Goal: Information Seeking & Learning: Learn about a topic

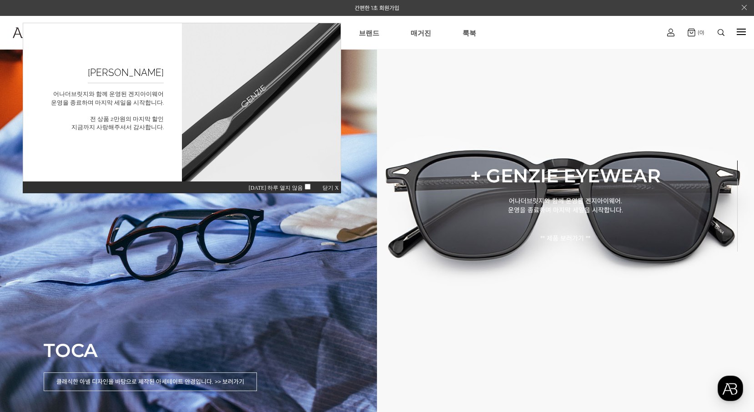
click at [333, 187] on span "닫기 X" at bounding box center [330, 188] width 16 height 6
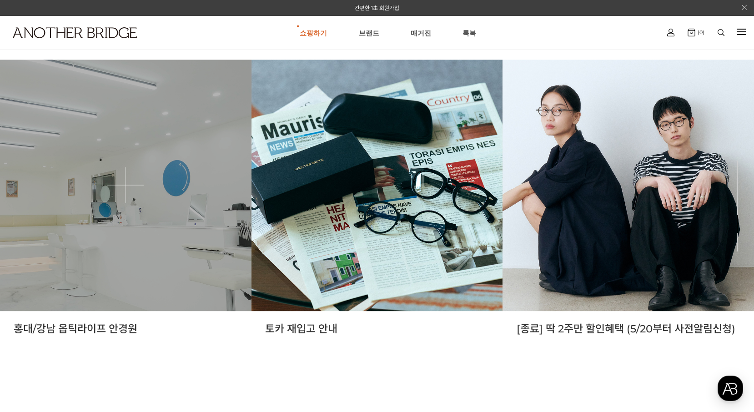
click at [141, 274] on link at bounding box center [125, 185] width 251 height 251
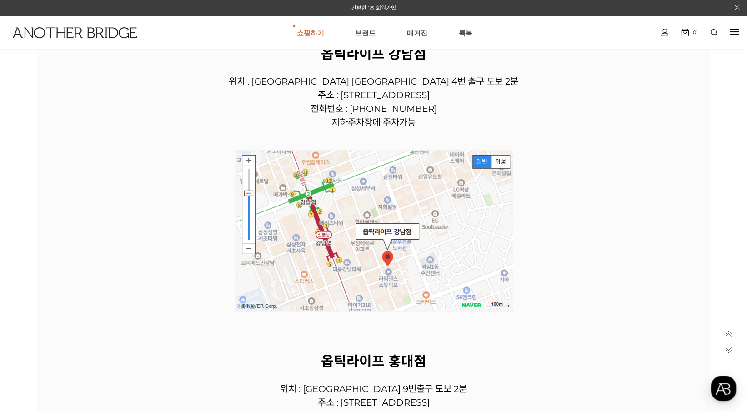
scroll to position [1253, 0]
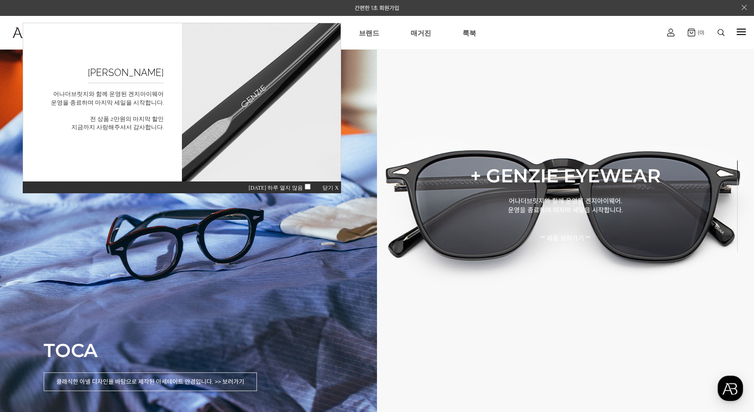
click at [335, 186] on span "닫기 X" at bounding box center [330, 188] width 16 height 6
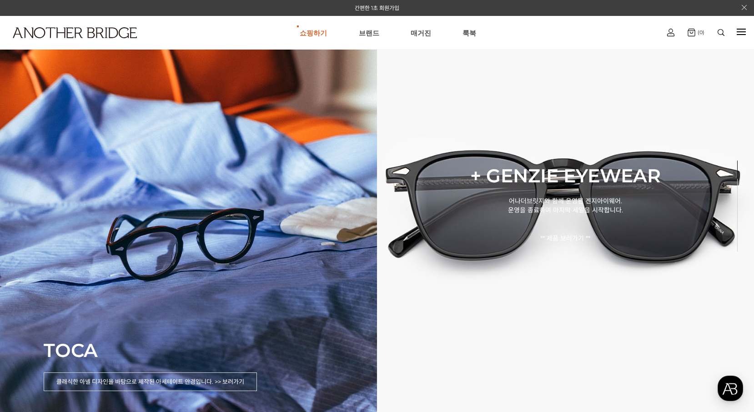
click at [739, 33] on div at bounding box center [740, 32] width 9 height 10
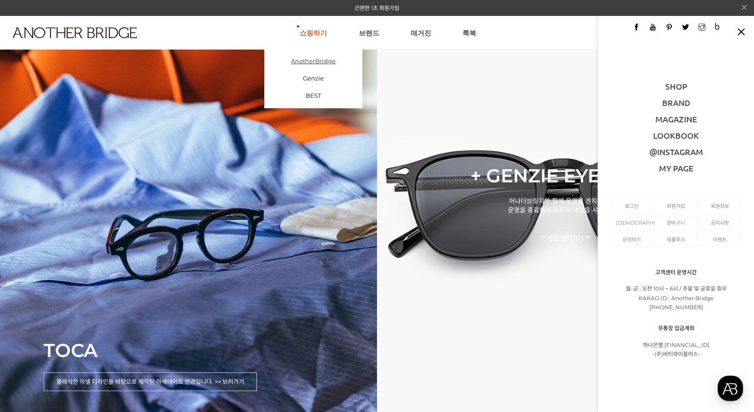
click at [322, 61] on link "AnotherBridge" at bounding box center [313, 60] width 98 height 17
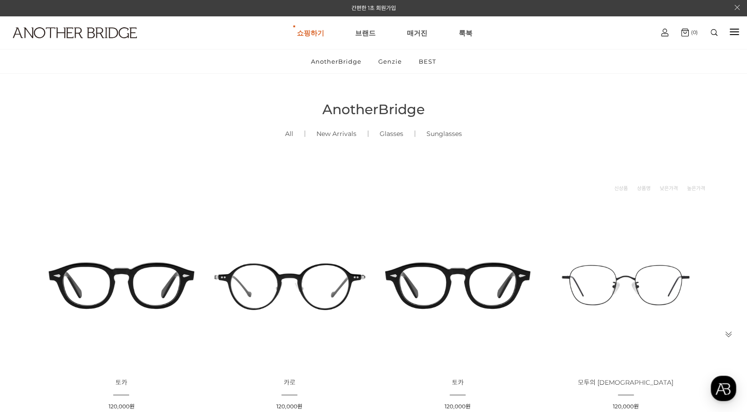
scroll to position [360, 0]
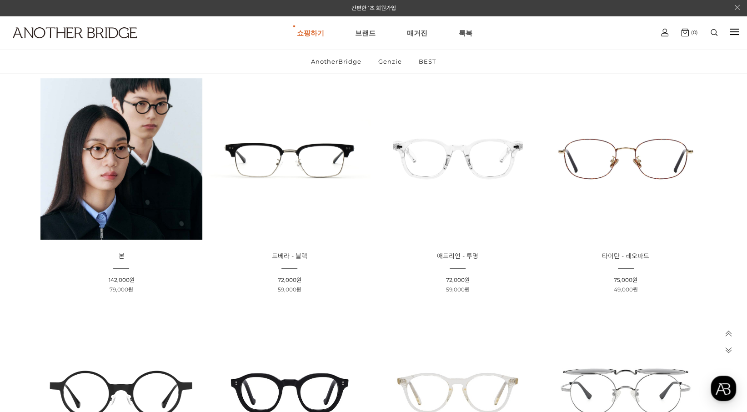
click at [306, 185] on img at bounding box center [290, 159] width 162 height 162
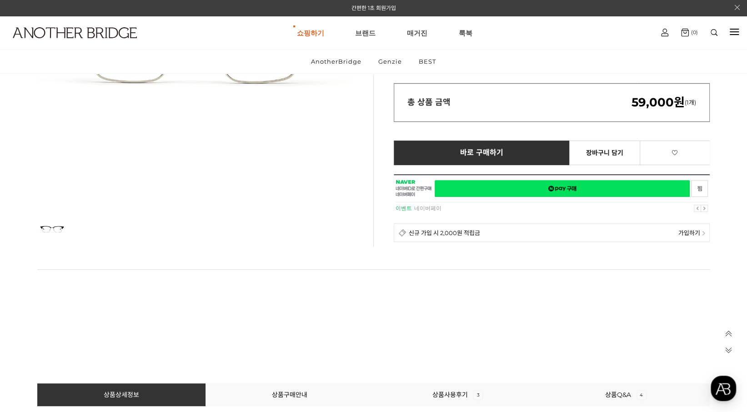
scroll to position [224, 0]
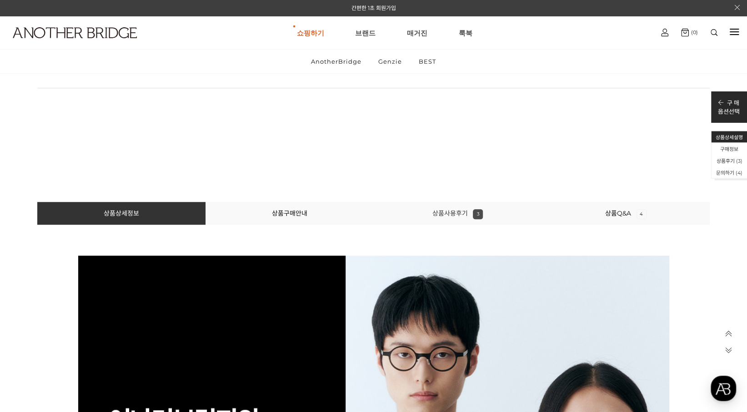
click at [446, 210] on link "상품사용후기 3" at bounding box center [457, 213] width 51 height 8
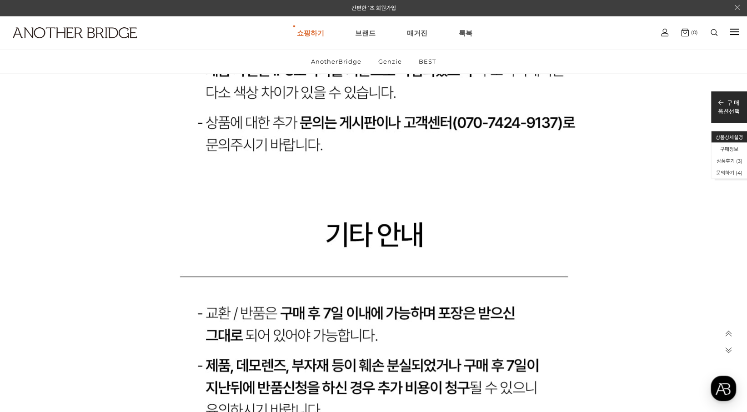
scroll to position [11868, 0]
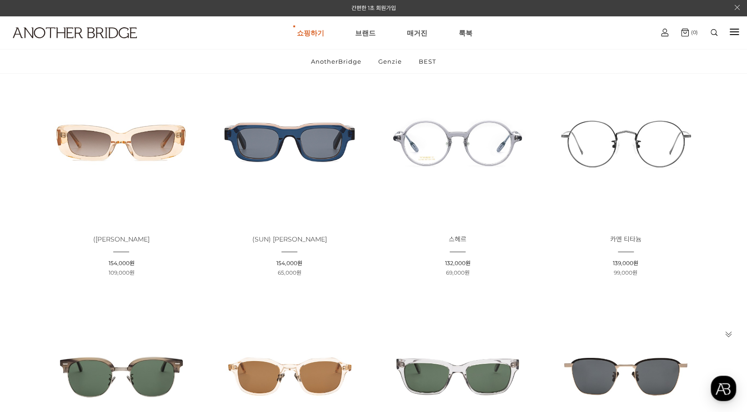
click at [302, 160] on img at bounding box center [290, 142] width 162 height 162
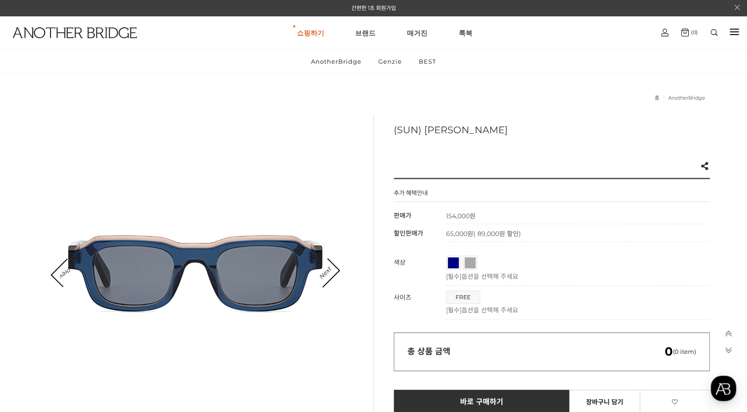
scroll to position [360, 0]
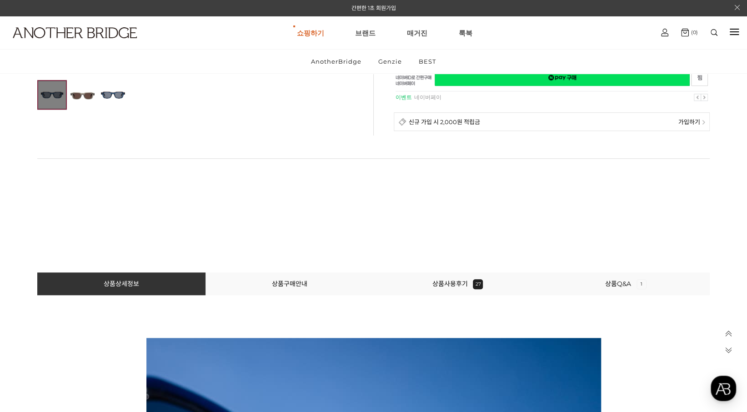
click at [448, 278] on li "상품사용후기 27" at bounding box center [458, 283] width 168 height 23
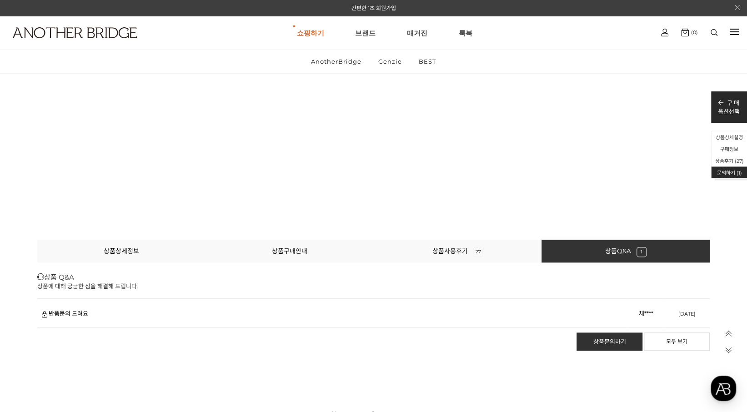
scroll to position [27744, 0]
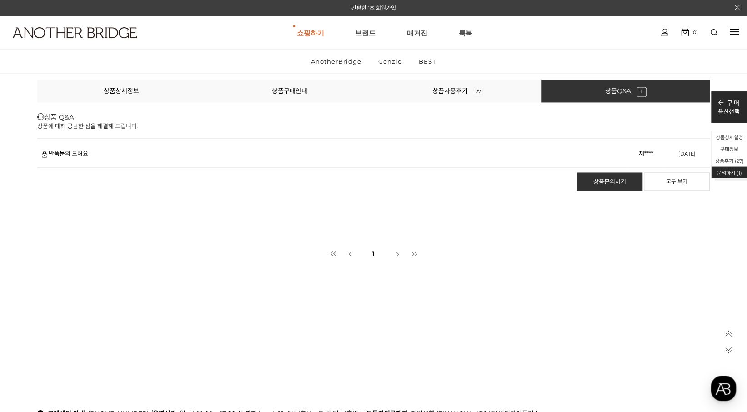
click at [233, 216] on div "상품 Q&A 상품에 대해 궁금한 점을 해결해 드립니다. 글읽기 권한이 없습니다. "19세 미만의 미성년자" 는 출입을 금합니다! 성인인증 하기…" at bounding box center [373, 188] width 672 height 155
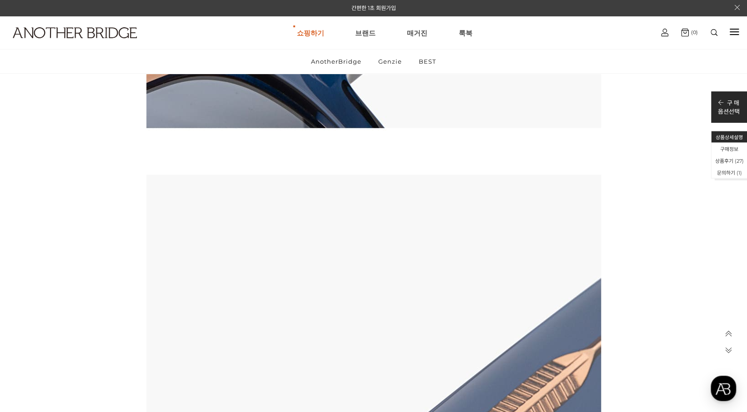
scroll to position [18735, 0]
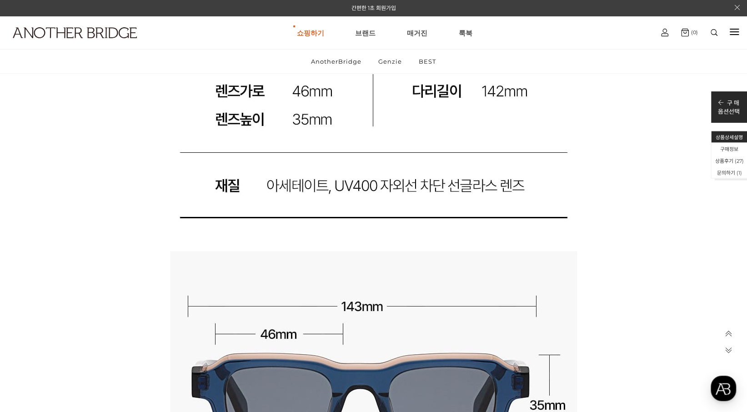
scroll to position [19326, 0]
